Goal: Find contact information: Find contact information

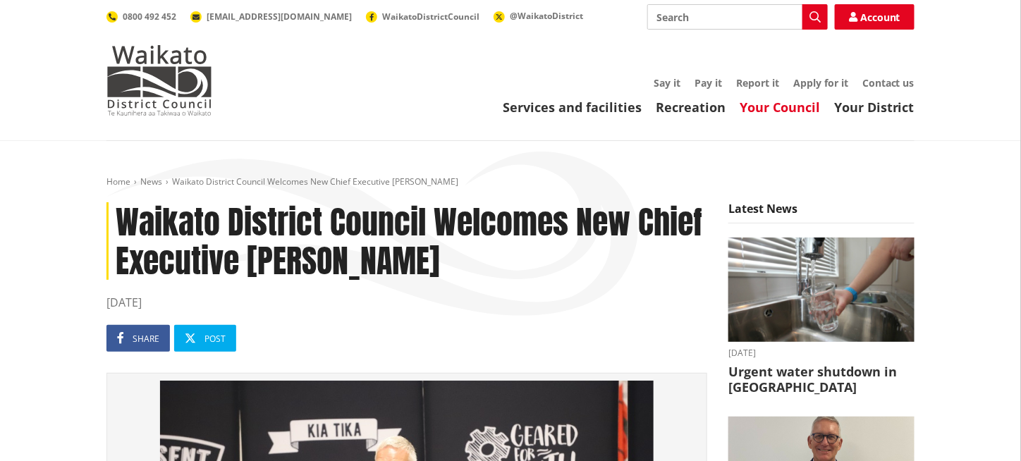
click at [800, 113] on link "Your Council" at bounding box center [780, 107] width 80 height 17
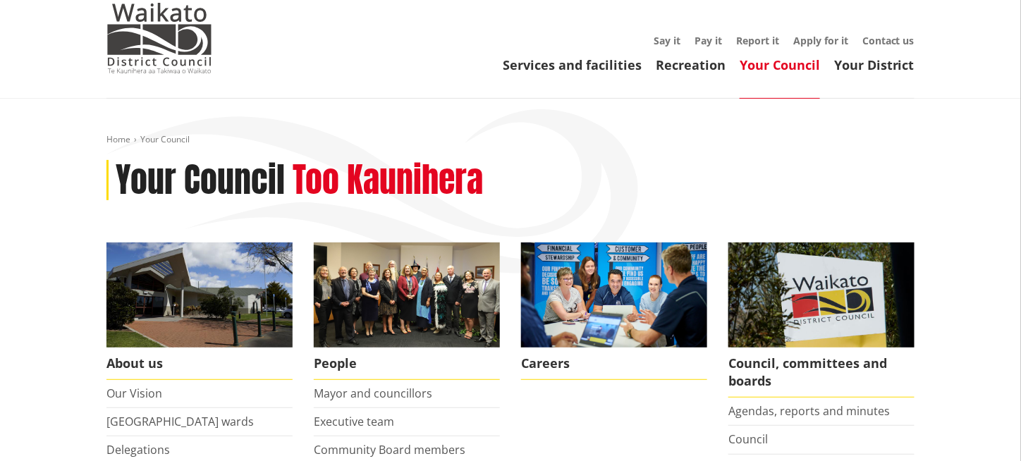
scroll to position [71, 0]
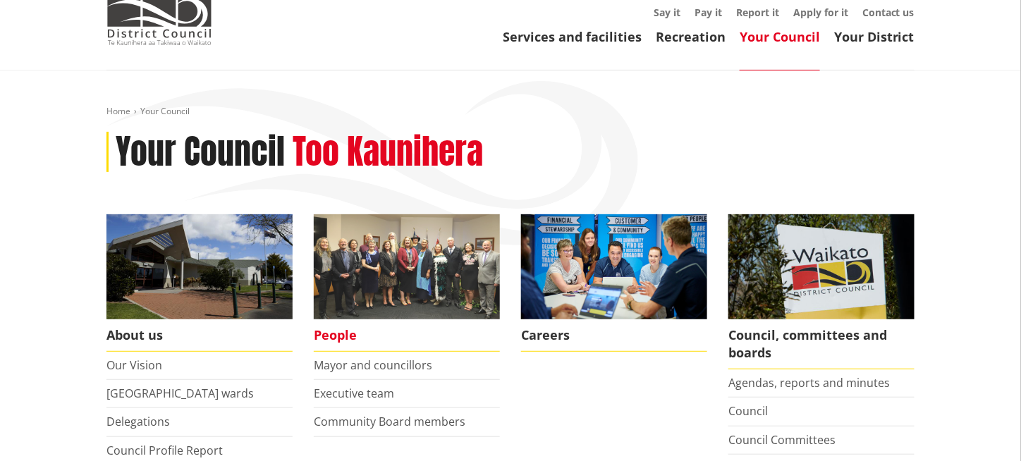
click at [393, 256] on img at bounding box center [407, 266] width 186 height 105
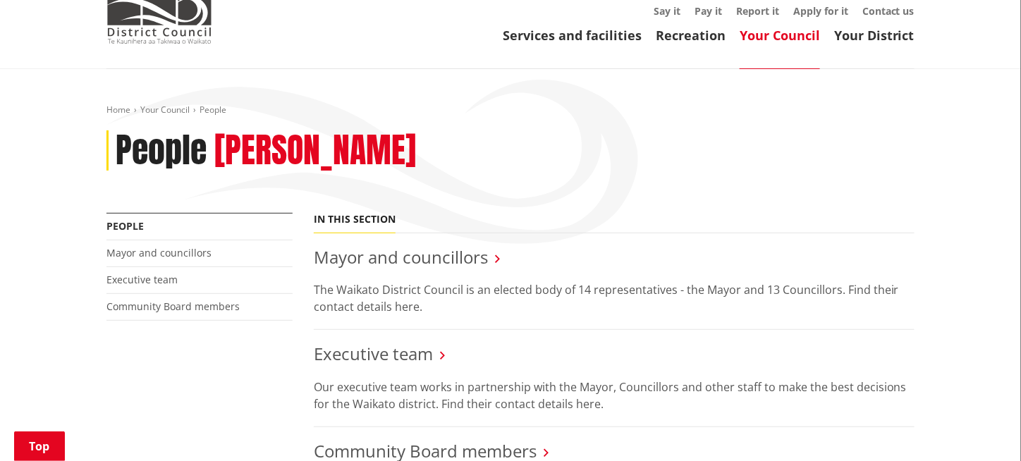
scroll to position [71, 0]
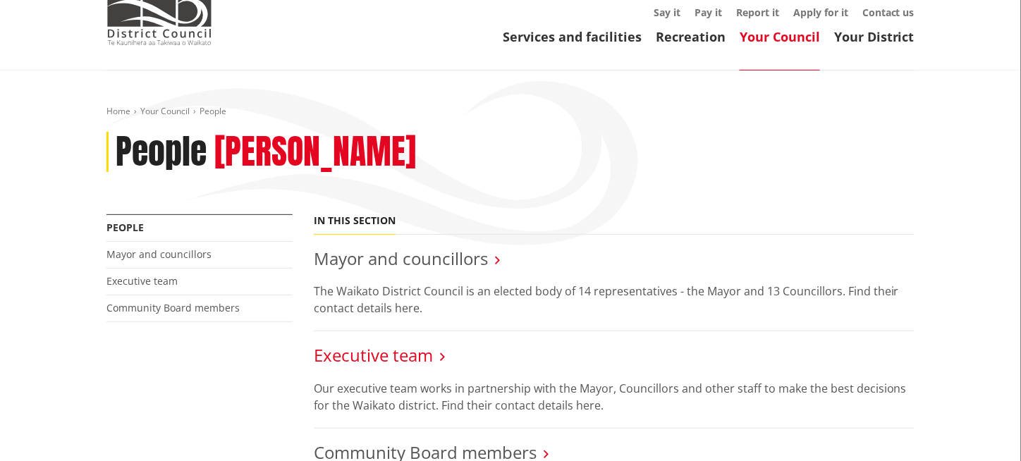
click at [418, 360] on link "Executive team" at bounding box center [373, 355] width 119 height 23
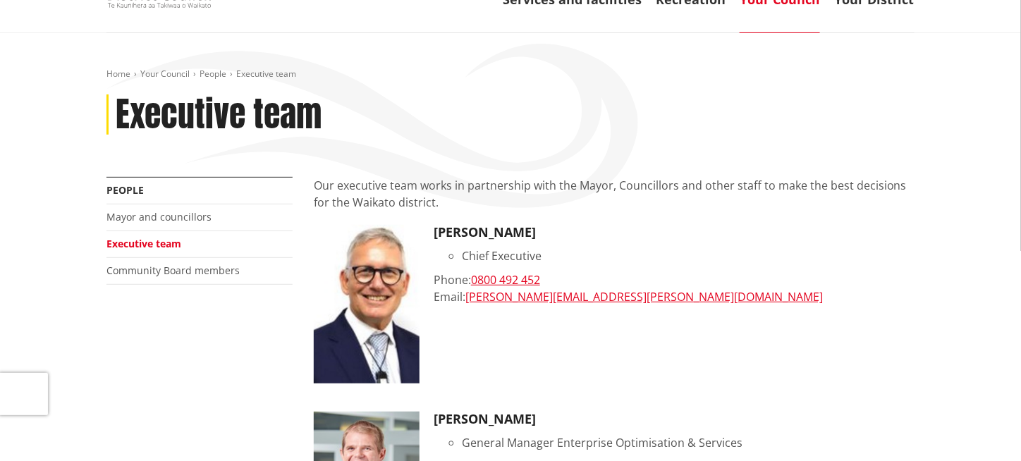
scroll to position [71, 0]
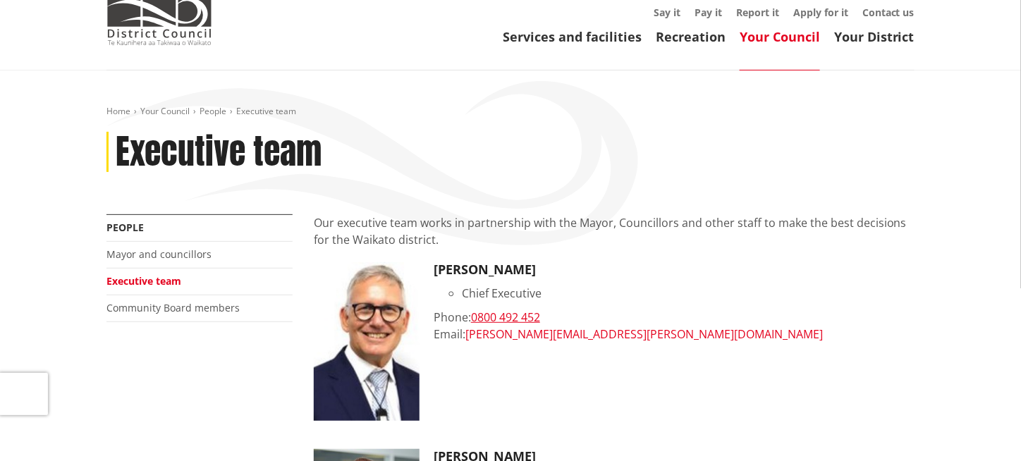
click at [536, 331] on link "craig.hobbs@waidc.govt.nz" at bounding box center [645, 335] width 358 height 16
